Goal: Find specific page/section: Find specific page/section

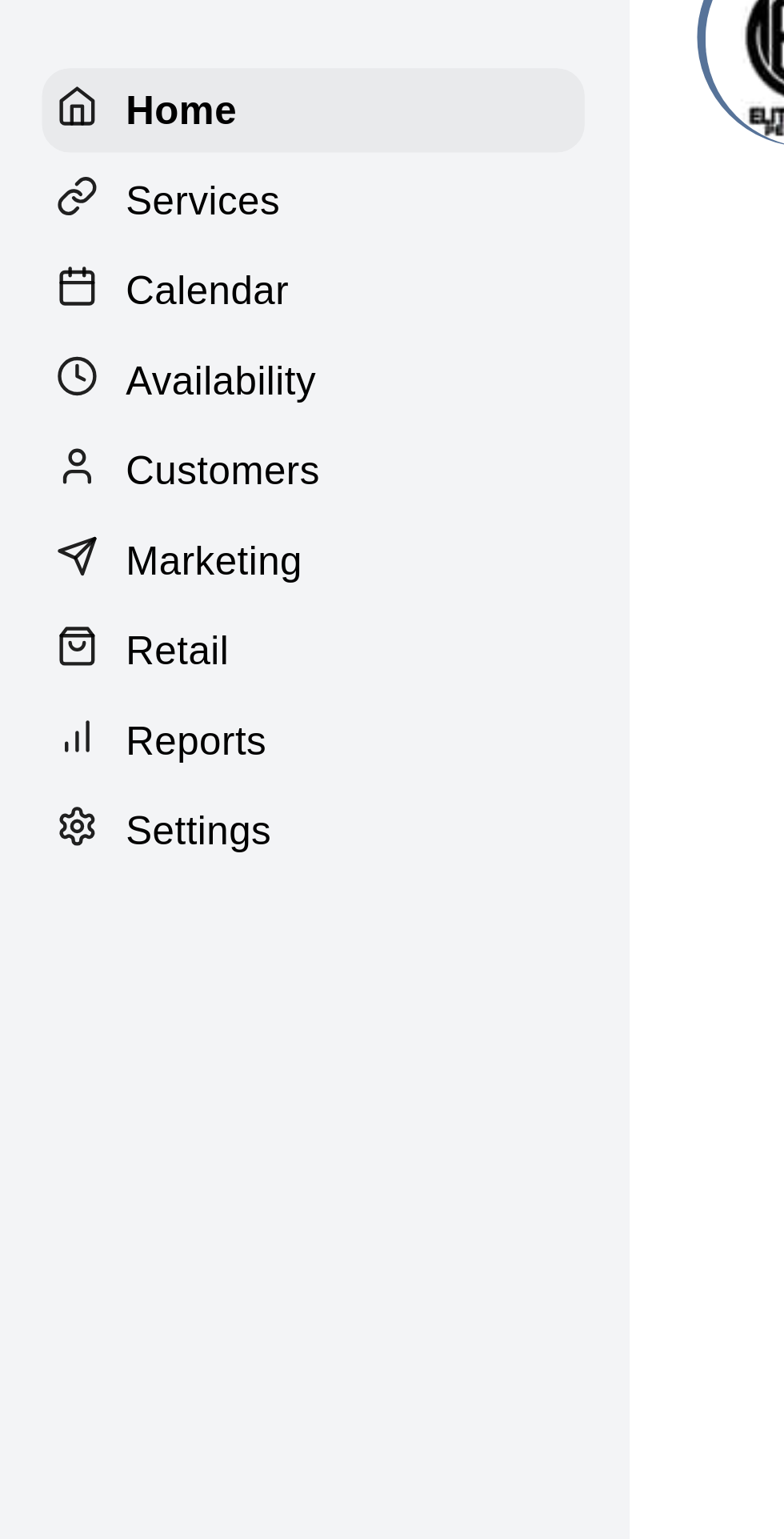
click at [67, 124] on p "Calendar" at bounding box center [60, 122] width 47 height 16
